Goal: Task Accomplishment & Management: Complete application form

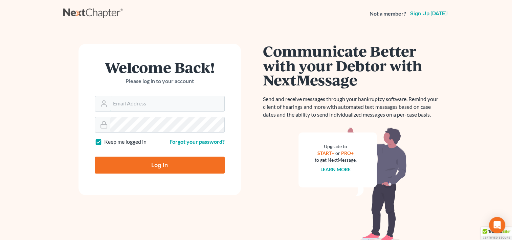
type input "slflawassistant@gmail.com"
click at [152, 167] on input "Log In" at bounding box center [160, 164] width 130 height 17
type input "Thinking..."
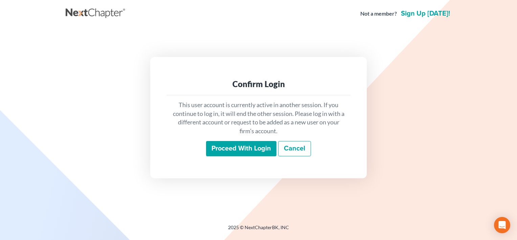
click at [248, 150] on input "Proceed with login" at bounding box center [241, 149] width 70 height 16
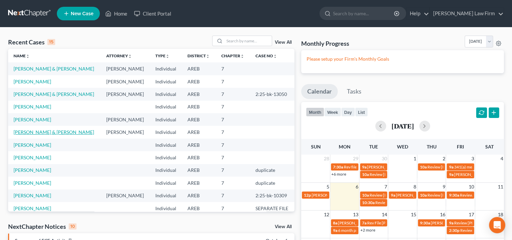
click at [42, 135] on link "[PERSON_NAME] & [PERSON_NAME]" at bounding box center [54, 132] width 81 height 6
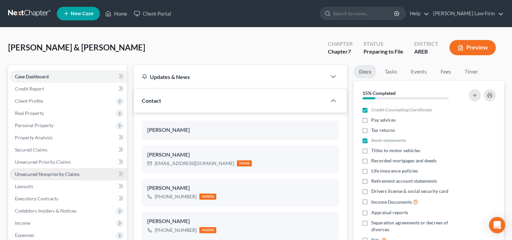
click at [70, 172] on span "Unsecured Nonpriority Claims" at bounding box center [47, 174] width 65 height 6
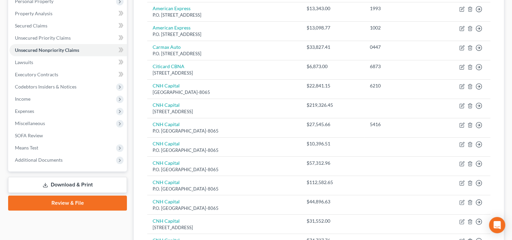
scroll to position [68, 0]
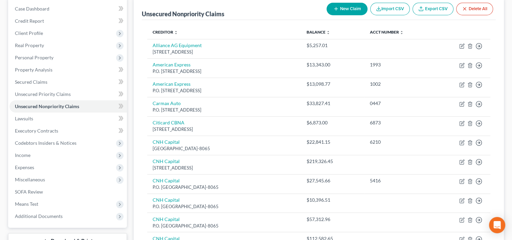
click at [354, 8] on button "New Claim" at bounding box center [347, 9] width 41 height 13
select select "2"
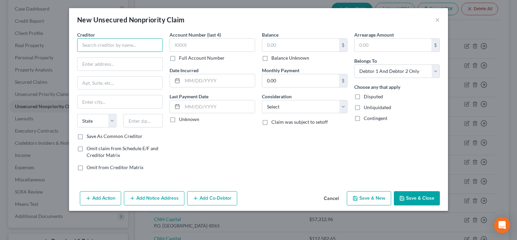
click at [96, 47] on input "text" at bounding box center [120, 45] width 86 height 14
type input "American Express"
click at [280, 40] on input "text" at bounding box center [300, 45] width 77 height 13
paste input "3,250.82"
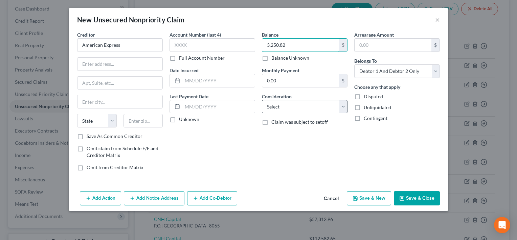
type input "3,250.82"
click at [345, 106] on select "Select Cable / Satellite Services Collection Agency Credit Card Debt Debt Couns…" at bounding box center [305, 107] width 86 height 14
select select "2"
click at [262, 100] on select "Select Cable / Satellite Services Collection Agency Credit Card Debt Debt Couns…" at bounding box center [305, 107] width 86 height 14
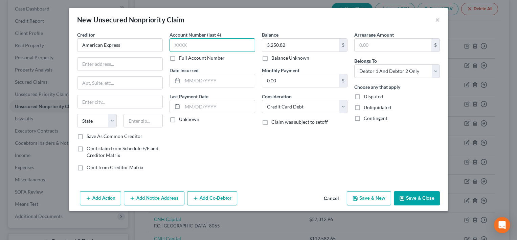
click at [188, 42] on input "text" at bounding box center [213, 45] width 86 height 14
type input "1001"
click at [425, 199] on button "Save & Close" at bounding box center [417, 198] width 46 height 14
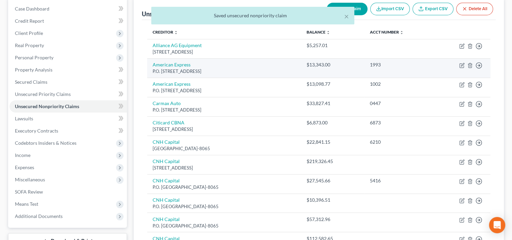
drag, startPoint x: 154, startPoint y: 71, endPoint x: 236, endPoint y: 68, distance: 82.0
click at [236, 68] on div "P.O. [STREET_ADDRESS]" at bounding box center [224, 71] width 143 height 6
copy div ".O. Box 981537, [GEOGRAPHIC_DATA]-1537"
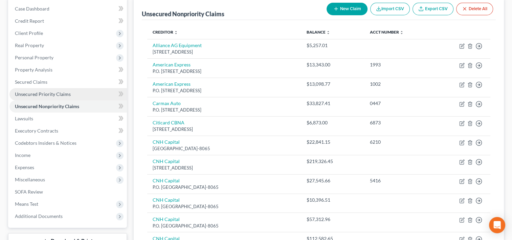
click at [34, 95] on span "Unsecured Priority Claims" at bounding box center [43, 94] width 56 height 6
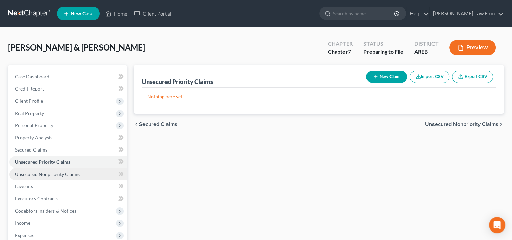
click at [48, 174] on span "Unsecured Nonpriority Claims" at bounding box center [47, 174] width 65 height 6
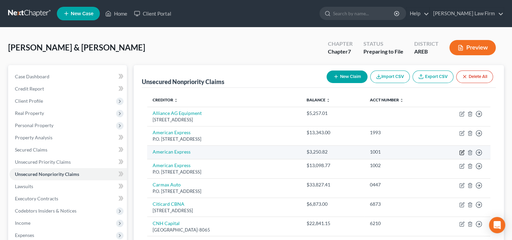
click at [460, 151] on icon "button" at bounding box center [462, 153] width 4 height 4
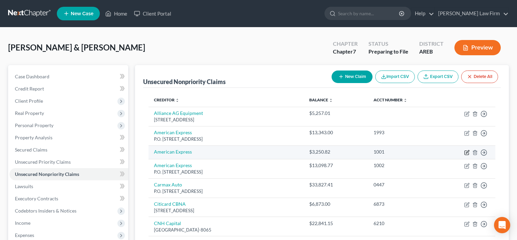
select select "2"
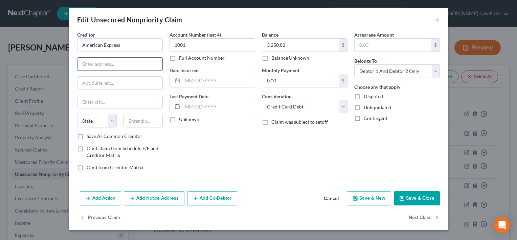
click at [108, 62] on input "text" at bounding box center [120, 64] width 85 height 13
paste input ".O. Box 981537, [GEOGRAPHIC_DATA]-1537"
type input ".O. Box 981537, [GEOGRAPHIC_DATA]-1537"
click at [112, 123] on select "State [US_STATE] AK AR AZ CA CO CT DE DC [GEOGRAPHIC_DATA] [GEOGRAPHIC_DATA] GU…" at bounding box center [97, 121] width 40 height 14
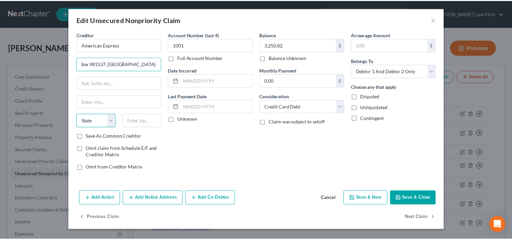
scroll to position [0, 0]
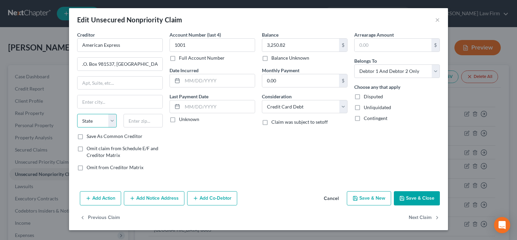
select select "45"
click at [77, 114] on select "State [US_STATE] AK AR AZ CA CO CT DE DC [GEOGRAPHIC_DATA] [GEOGRAPHIC_DATA] GU…" at bounding box center [97, 121] width 40 height 14
click at [89, 104] on input "text" at bounding box center [120, 101] width 85 height 13
type input "[GEOGRAPHIC_DATA]"
drag, startPoint x: 116, startPoint y: 61, endPoint x: 135, endPoint y: 66, distance: 19.9
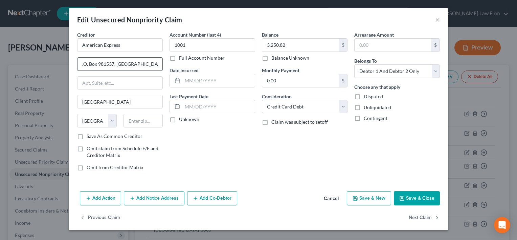
click at [135, 66] on input ".O. Box 981537, [GEOGRAPHIC_DATA]-1537" at bounding box center [120, 64] width 85 height 13
drag, startPoint x: 116, startPoint y: 62, endPoint x: 144, endPoint y: 65, distance: 28.5
click at [145, 65] on input ".O. Box 981537 79998-1537" at bounding box center [120, 64] width 85 height 13
type input ".O. Box 981537"
click at [139, 119] on input "text" at bounding box center [144, 121] width 40 height 14
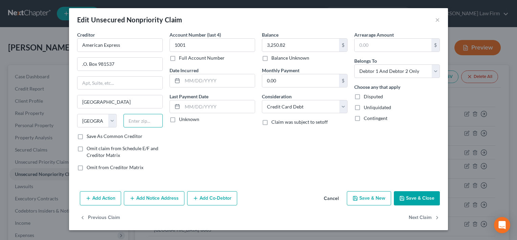
paste input "79998-1537"
type input "79998-1537"
click at [227, 143] on div "Account Number (last 4) 1001 Full Account Number Date Incurred Last Payment Dat…" at bounding box center [212, 103] width 92 height 145
click at [410, 198] on button "Save & Close" at bounding box center [417, 198] width 46 height 14
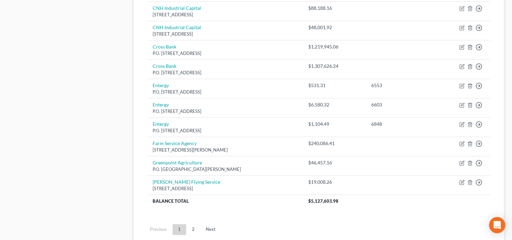
scroll to position [508, 0]
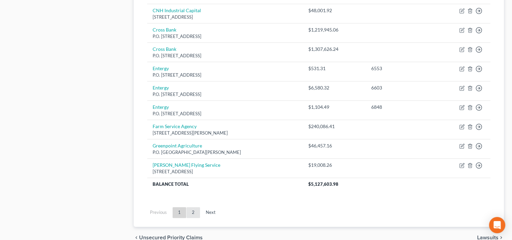
click at [196, 212] on link "2" at bounding box center [193, 212] width 14 height 11
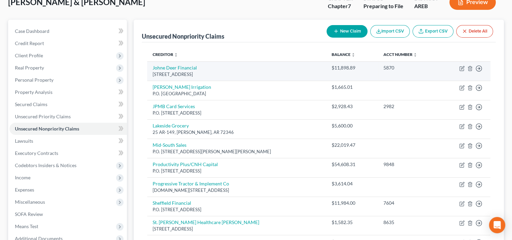
scroll to position [34, 0]
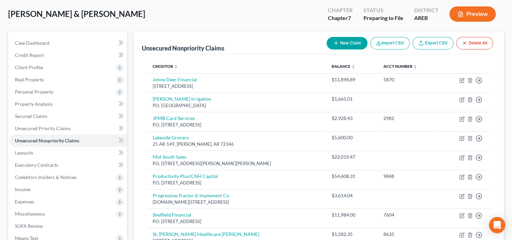
click at [345, 42] on button "New Claim" at bounding box center [347, 43] width 41 height 13
select select "2"
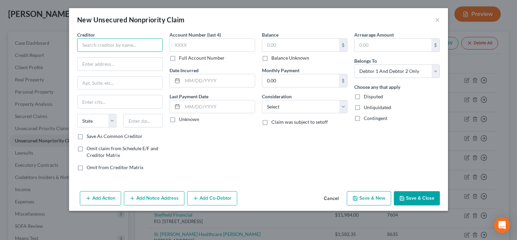
click at [126, 42] on input "text" at bounding box center [120, 45] width 86 height 14
paste input "[PERSON_NAME] Auto"
type input "[PERSON_NAME] Auto"
click at [302, 103] on select "Select Cable / Satellite Services Collection Agency Credit Card Debt Debt Couns…" at bounding box center [305, 107] width 86 height 14
select select "14"
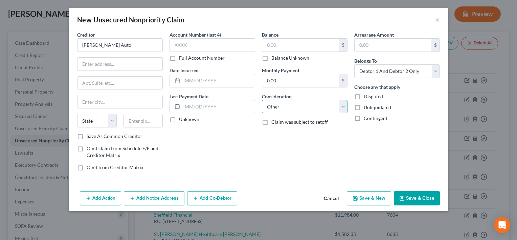
click at [262, 100] on select "Select Cable / Satellite Services Collection Agency Credit Card Debt Debt Couns…" at bounding box center [305, 107] width 86 height 14
click at [104, 63] on input "text" at bounding box center [120, 64] width 85 height 13
paste input "[STREET_ADDRESS]"
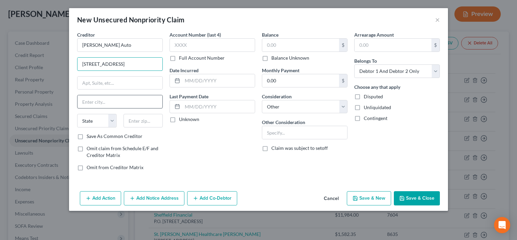
type input "[STREET_ADDRESS]"
click at [95, 102] on input "text" at bounding box center [120, 101] width 85 height 13
type input "[PERSON_NAME]"
select select "2"
type input "72461"
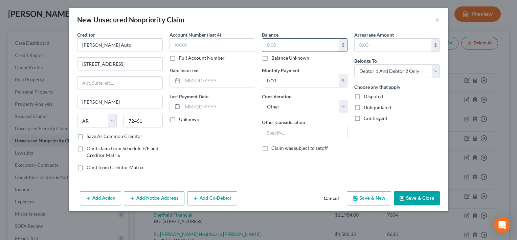
click at [279, 44] on input "text" at bounding box center [300, 45] width 77 height 13
paste input "1180.77"
type input "1,180.77"
click at [434, 194] on button "Save & Close" at bounding box center [417, 198] width 46 height 14
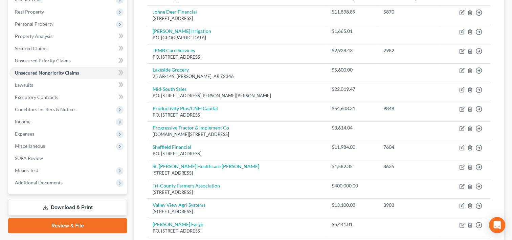
scroll to position [0, 0]
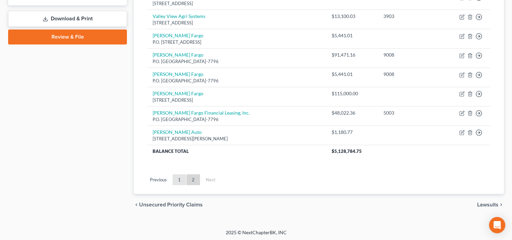
click at [181, 178] on link "1" at bounding box center [180, 179] width 14 height 11
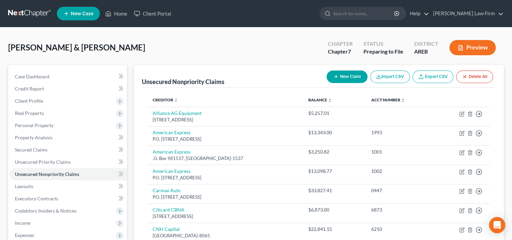
click at [336, 77] on icon "button" at bounding box center [335, 76] width 5 height 5
select select "2"
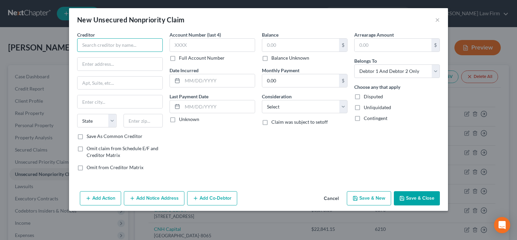
click at [118, 45] on input "text" at bounding box center [120, 45] width 86 height 14
paste input "[PERSON_NAME]"
type input "[PERSON_NAME]"
click at [287, 106] on select "Select Cable / Satellite Services Collection Agency Credit Card Debt Debt Couns…" at bounding box center [305, 107] width 86 height 14
select select "14"
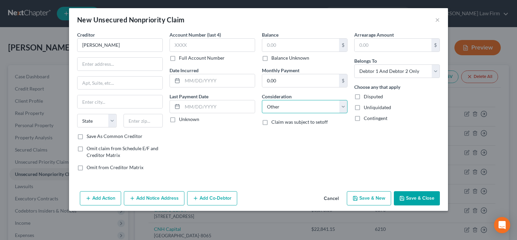
click at [262, 100] on select "Select Cable / Satellite Services Collection Agency Credit Card Debt Debt Couns…" at bounding box center [305, 107] width 86 height 14
click at [109, 65] on input "text" at bounding box center [120, 64] width 85 height 13
paste input "4000 Commercial Center"
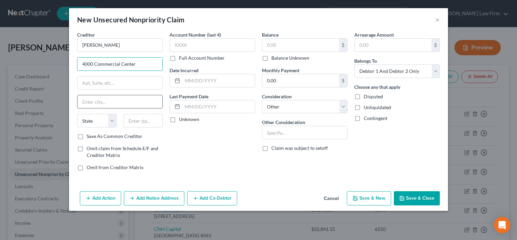
type input "4000 Commercial Center"
click at [93, 100] on input "text" at bounding box center [120, 101] width 85 height 13
type input "[PERSON_NAME]"
select select "2"
type input "72364"
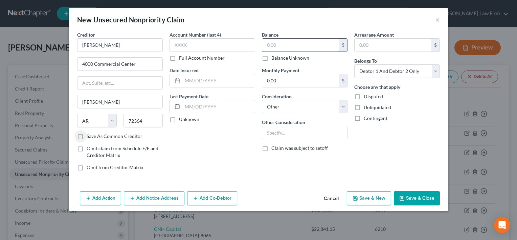
click at [276, 44] on input "text" at bounding box center [300, 45] width 77 height 13
paste input "2900.19"
type input "2,900.19"
click at [411, 198] on button "Save & Close" at bounding box center [417, 198] width 46 height 14
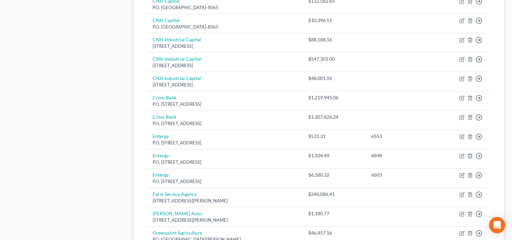
scroll to position [559, 0]
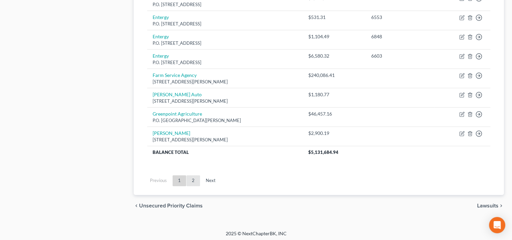
click at [191, 175] on link "2" at bounding box center [193, 180] width 14 height 11
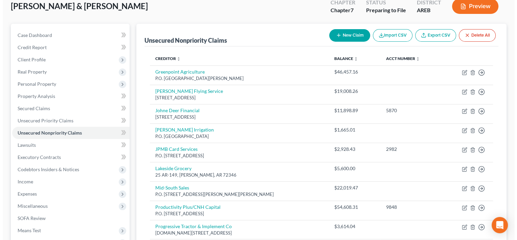
scroll to position [4, 0]
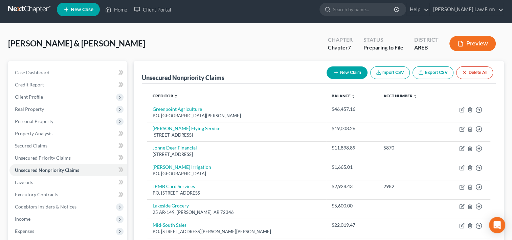
click at [346, 74] on button "New Claim" at bounding box center [347, 72] width 41 height 13
select select "2"
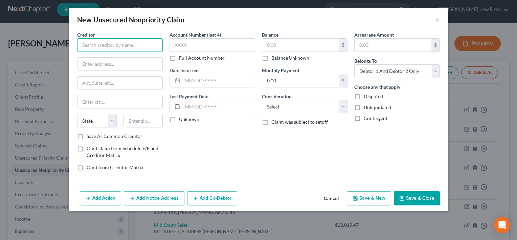
click at [106, 42] on input "text" at bounding box center [120, 45] width 86 height 14
paste input "St. [PERSON_NAME] Physician Network"
type input "St. [PERSON_NAME] Physician Network"
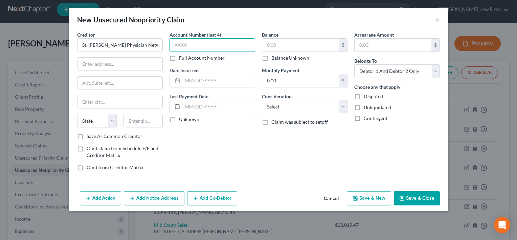
click at [240, 45] on input "text" at bounding box center [213, 45] width 86 height 14
type input "2025"
click at [268, 43] on input "text" at bounding box center [300, 45] width 77 height 13
paste input "742.00"
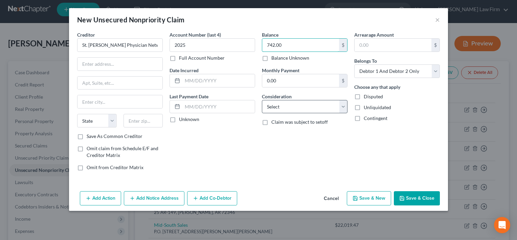
type input "742.00"
click at [346, 108] on select "Select Cable / Satellite Services Collection Agency Credit Card Debt Debt Couns…" at bounding box center [305, 107] width 86 height 14
select select "9"
click at [262, 100] on select "Select Cable / Satellite Services Collection Agency Credit Card Debt Debt Couns…" at bounding box center [305, 107] width 86 height 14
click at [154, 196] on button "Add Notice Address" at bounding box center [154, 198] width 61 height 14
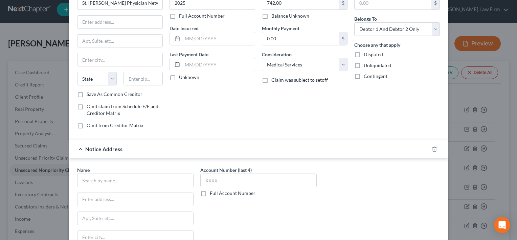
scroll to position [102, 0]
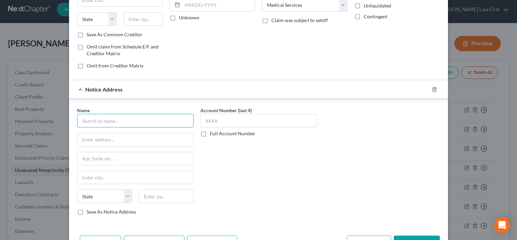
click at [96, 115] on input "text" at bounding box center [135, 121] width 116 height 14
paste input "Transworld System Inc."
type input "Transworld System Inc."
click at [91, 139] on input "text" at bounding box center [136, 139] width 116 height 13
paste input "[STREET_ADDRESS][US_STATE]"
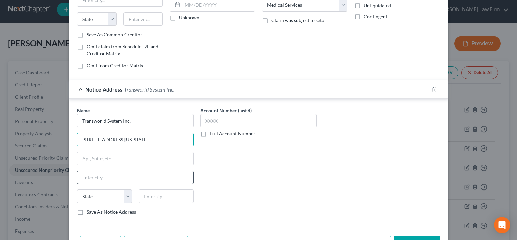
type input "[STREET_ADDRESS][US_STATE]"
click at [86, 173] on input "text" at bounding box center [136, 177] width 116 height 13
type input "[GEOGRAPHIC_DATA][US_STATE]"
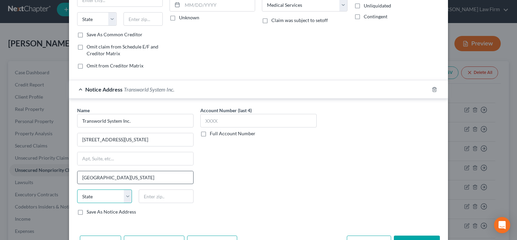
select select "39"
type input "19034"
click at [317, 178] on div "Account Number (last 4) Full Account Number" at bounding box center [258, 164] width 123 height 114
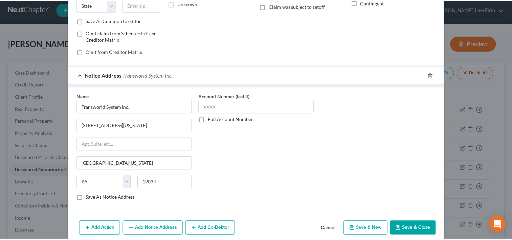
scroll to position [123, 0]
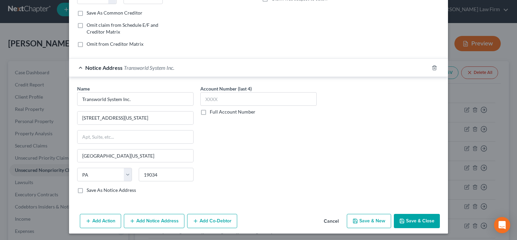
click at [413, 216] on button "Save & Close" at bounding box center [417, 221] width 46 height 14
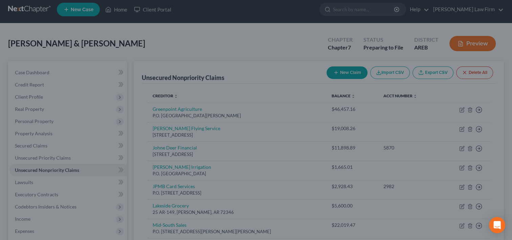
scroll to position [0, 0]
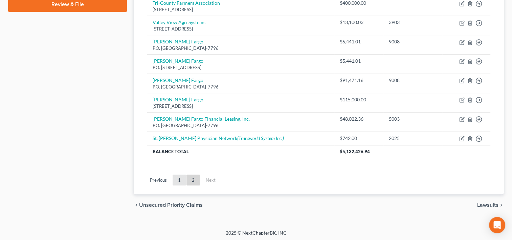
click at [182, 177] on link "1" at bounding box center [180, 179] width 14 height 11
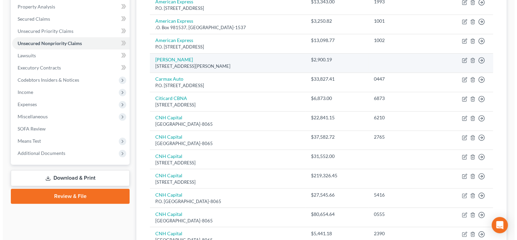
scroll to position [51, 0]
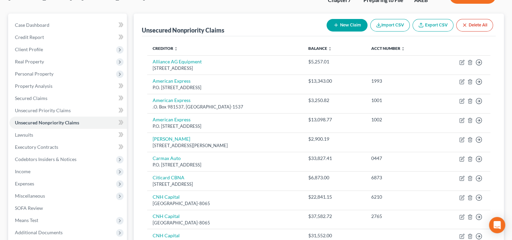
click at [356, 23] on button "New Claim" at bounding box center [347, 25] width 41 height 13
select select "2"
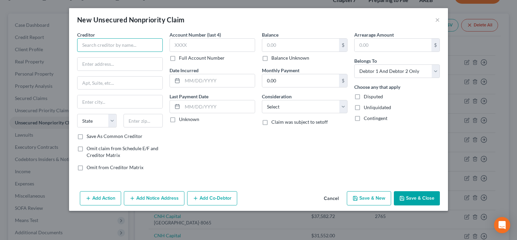
click at [90, 46] on input "text" at bounding box center [120, 45] width 86 height 14
type input "Entergy"
click at [103, 86] on input "text" at bounding box center [120, 82] width 85 height 13
click at [102, 63] on input "text" at bounding box center [120, 64] width 85 height 13
paste input "P.O. Box 8101"
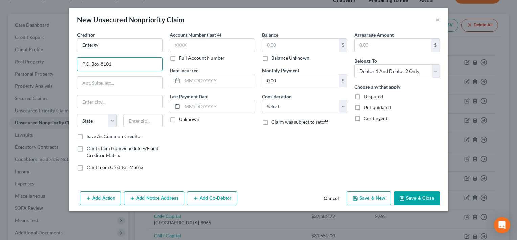
type input "P.O. Box 8101"
click at [89, 108] on div "Creditor * Entergy P.O. [GEOGRAPHIC_DATA][US_STATE] AZ CA CO CT DE DC [GEOGRAPH…" at bounding box center [120, 82] width 86 height 102
click at [89, 102] on input "text" at bounding box center [120, 101] width 85 height 13
type input "Baton Rouge"
select select "19"
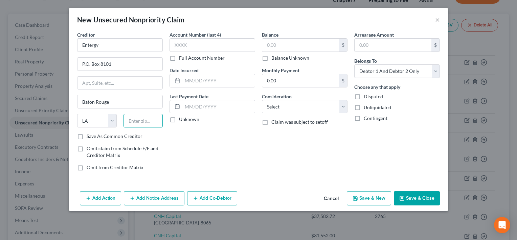
paste input "70891-8101"
type input "70891-8101"
click at [215, 45] on input "text" at bounding box center [213, 45] width 86 height 14
type input "9626"
click at [287, 43] on input "text" at bounding box center [300, 45] width 77 height 13
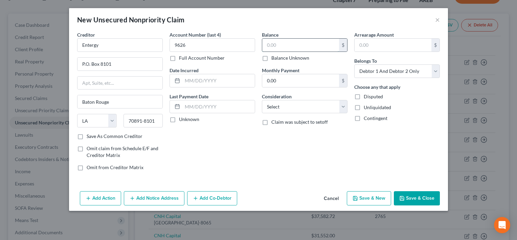
paste input "187.47"
type input "187.47"
click at [303, 108] on select "Select Cable / Satellite Services Collection Agency Credit Card Debt Debt Couns…" at bounding box center [305, 107] width 86 height 14
select select "20"
click at [262, 100] on select "Select Cable / Satellite Services Collection Agency Credit Card Debt Debt Couns…" at bounding box center [305, 107] width 86 height 14
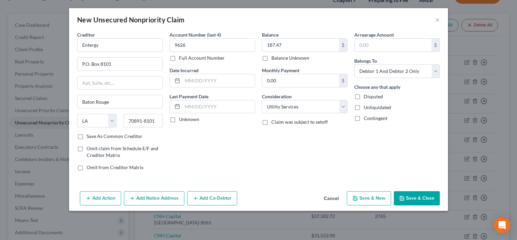
click at [417, 195] on button "Save & Close" at bounding box center [417, 198] width 46 height 14
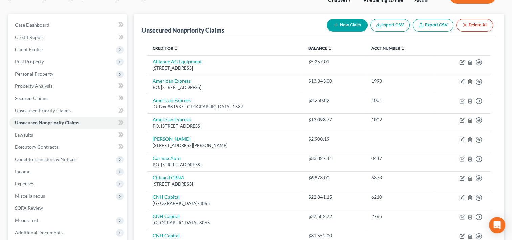
click at [346, 22] on button "New Claim" at bounding box center [347, 25] width 41 height 13
select select "2"
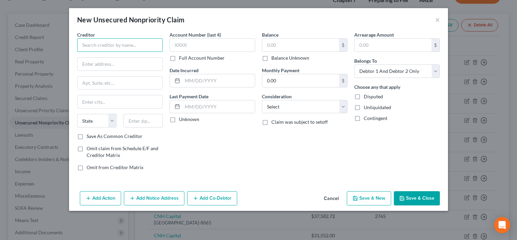
click at [129, 46] on input "text" at bounding box center [120, 45] width 86 height 14
paste input "[PERSON_NAME] Flying Service-Angel Farms"
type input "[PERSON_NAME] Flying Service-Angel Farms"
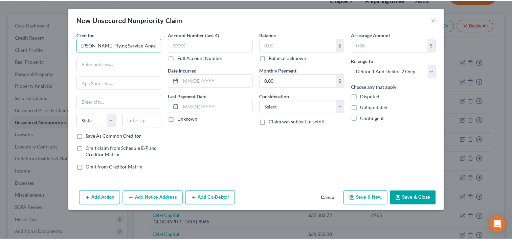
scroll to position [0, 0]
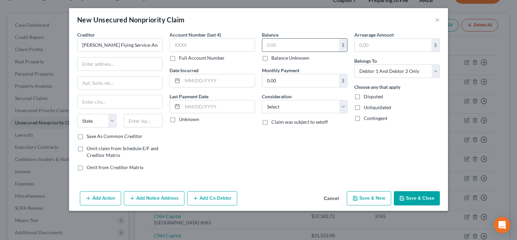
click at [299, 42] on input "text" at bounding box center [300, 45] width 77 height 13
paste input "34,214.85"
type input "34,214.85"
click at [91, 63] on input "text" at bounding box center [120, 64] width 85 height 13
paste input "[STREET_ADDRESS]"
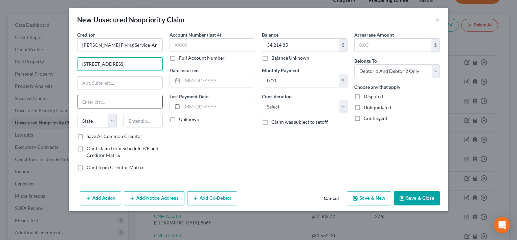
type input "[STREET_ADDRESS]"
click at [90, 101] on input "text" at bounding box center [120, 101] width 85 height 13
type input "Forrest City"
select select "2"
click at [149, 118] on input "text" at bounding box center [144, 121] width 40 height 14
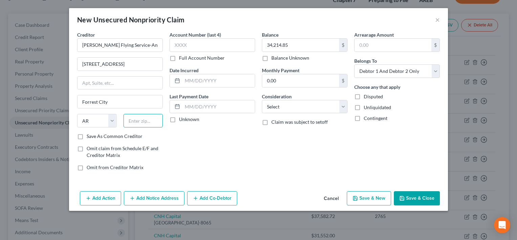
paste input "72335"
type input "72335"
click at [412, 194] on button "Save & Close" at bounding box center [417, 198] width 46 height 14
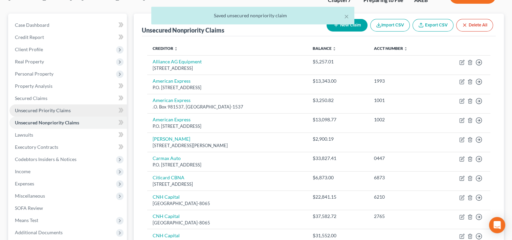
click at [37, 110] on span "Unsecured Priority Claims" at bounding box center [43, 110] width 56 height 6
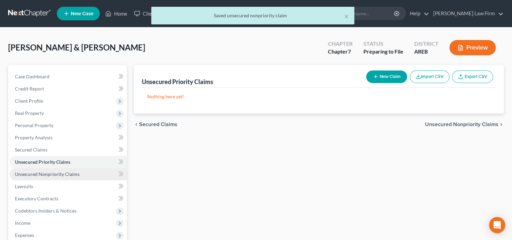
click at [41, 174] on span "Unsecured Nonpriority Claims" at bounding box center [47, 174] width 65 height 6
